Goal: Navigation & Orientation: Find specific page/section

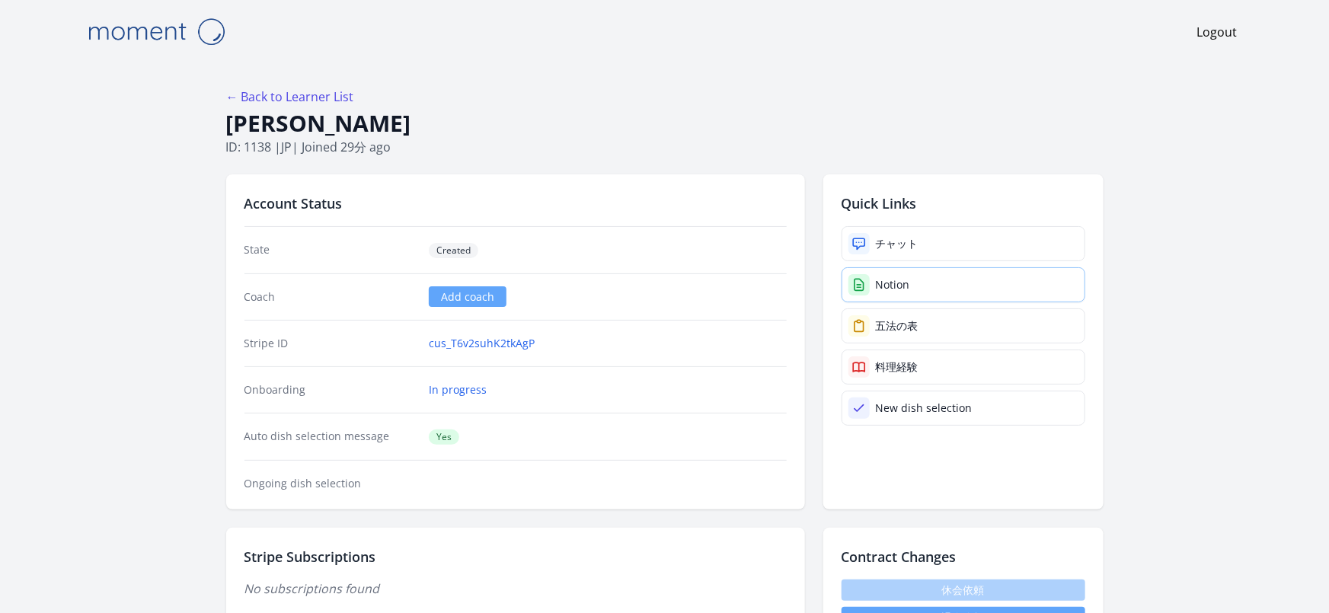
click at [893, 290] on div "Notion" at bounding box center [893, 284] width 34 height 15
